Goal: Use online tool/utility: Utilize a website feature to perform a specific function

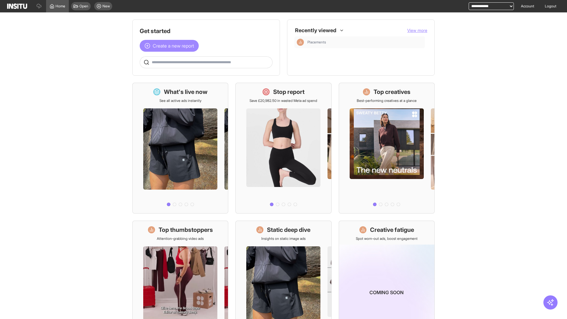
click at [171, 46] on span "Create a new report" at bounding box center [173, 45] width 41 height 7
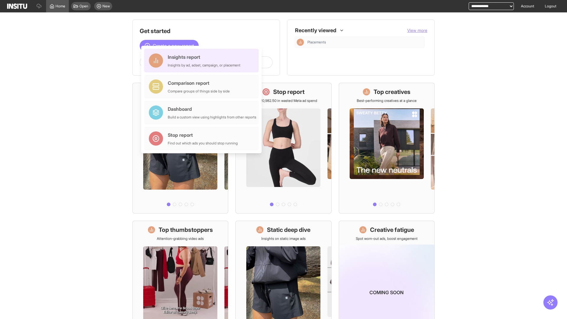
click at [203, 61] on div "Insights report Insights by ad, adset, campaign, or placement" at bounding box center [204, 60] width 73 height 14
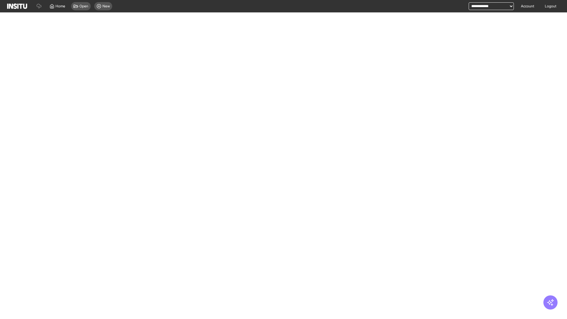
select select "**"
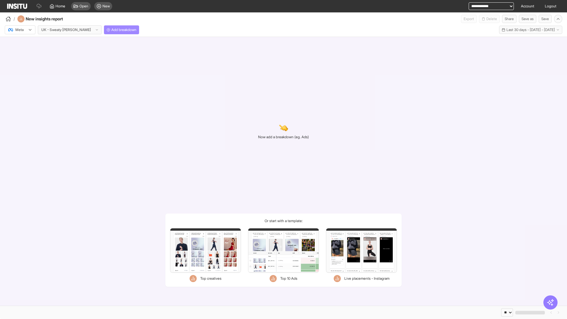
click at [111, 30] on span "Add breakdown" at bounding box center [123, 29] width 25 height 5
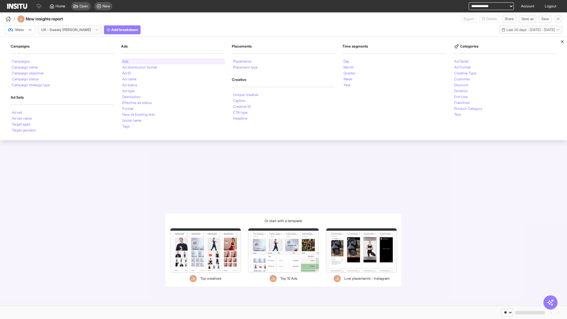
click at [125, 61] on li "Ads" at bounding box center [125, 62] width 6 height 4
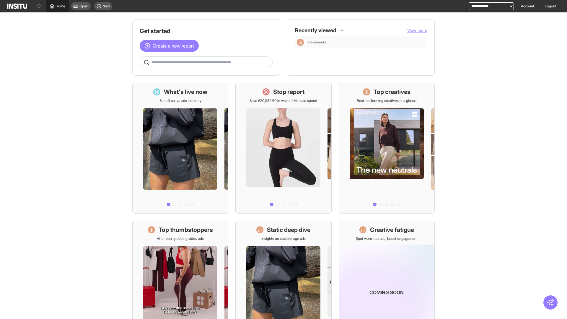
click at [57, 6] on span "Home" at bounding box center [60, 6] width 10 height 5
click at [171, 46] on span "Create a new report" at bounding box center [173, 45] width 41 height 7
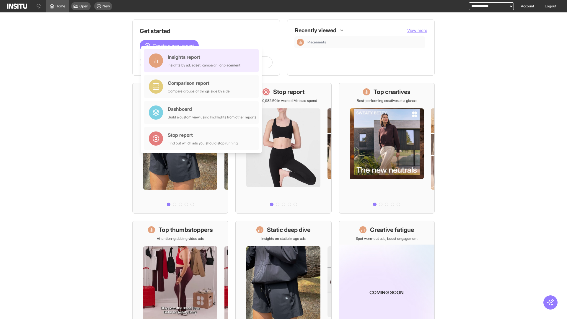
click at [203, 61] on div "Insights report Insights by ad, adset, campaign, or placement" at bounding box center [204, 60] width 73 height 14
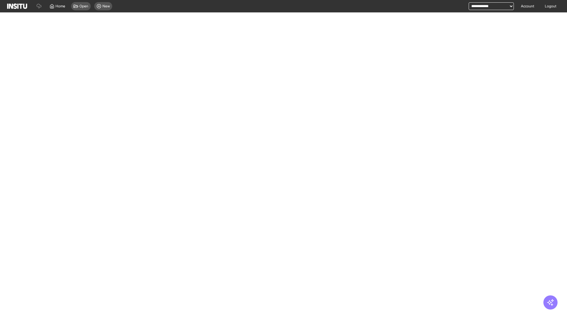
select select "**"
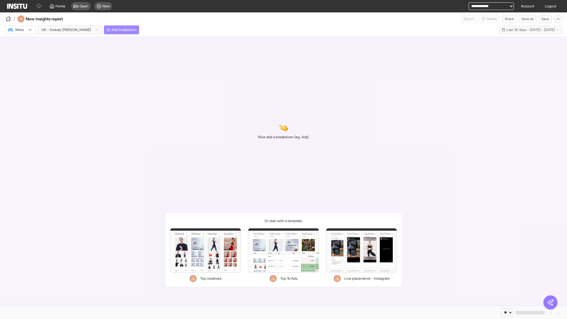
click at [111, 30] on span "Add breakdown" at bounding box center [123, 29] width 25 height 5
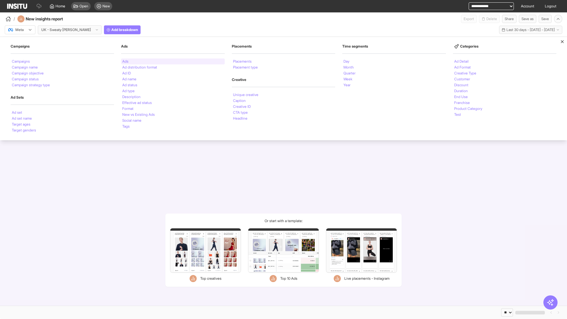
click at [125, 61] on li "Ads" at bounding box center [125, 62] width 6 height 4
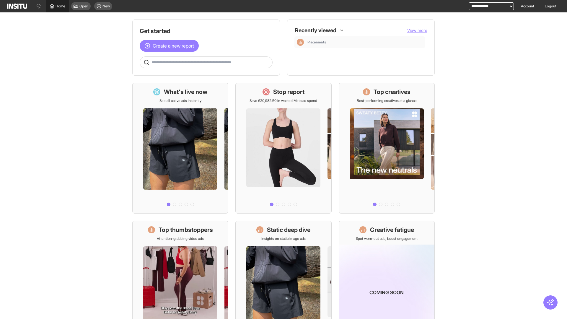
click at [57, 6] on span "Home" at bounding box center [60, 6] width 10 height 5
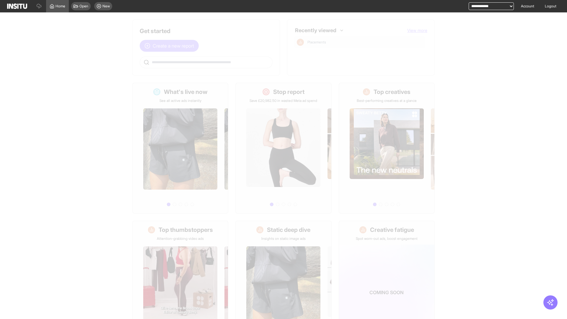
click at [171, 46] on span "Create a new report" at bounding box center [173, 45] width 41 height 7
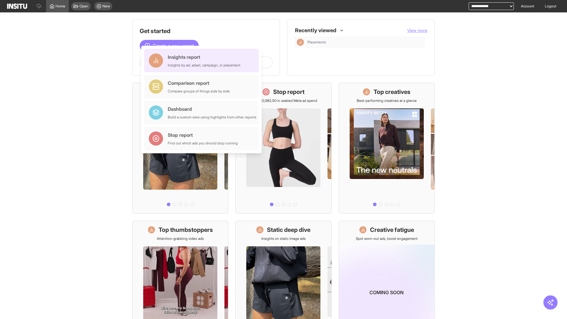
click at [203, 61] on div "Insights report Insights by ad, adset, campaign, or placement" at bounding box center [204, 60] width 73 height 14
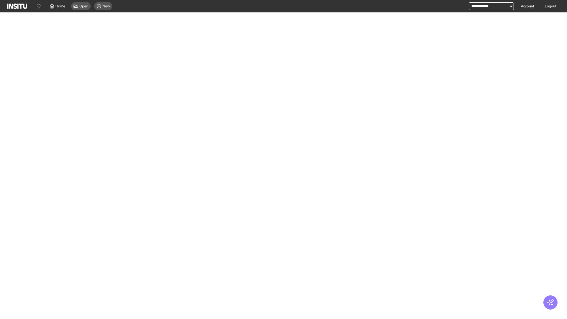
select select "**"
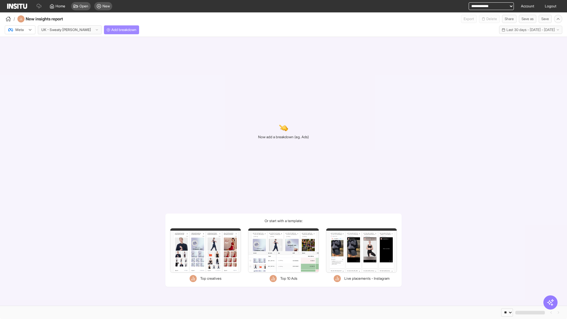
click at [111, 30] on span "Add breakdown" at bounding box center [123, 29] width 25 height 5
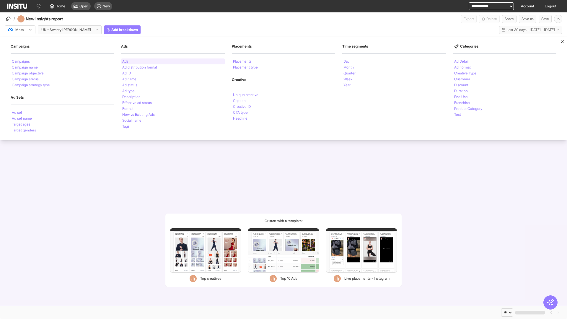
click at [125, 61] on li "Ads" at bounding box center [125, 62] width 6 height 4
